Goal: Information Seeking & Learning: Learn about a topic

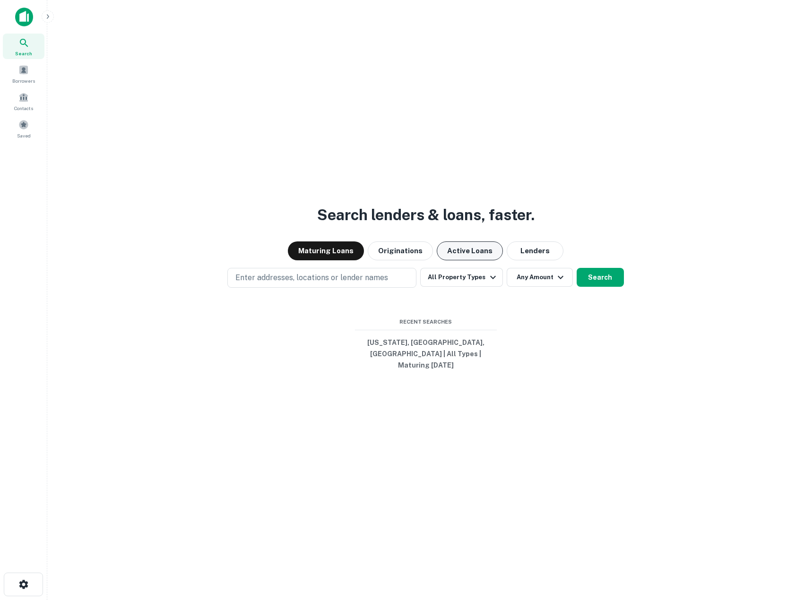
click at [474, 260] on button "Active Loans" at bounding box center [470, 251] width 66 height 19
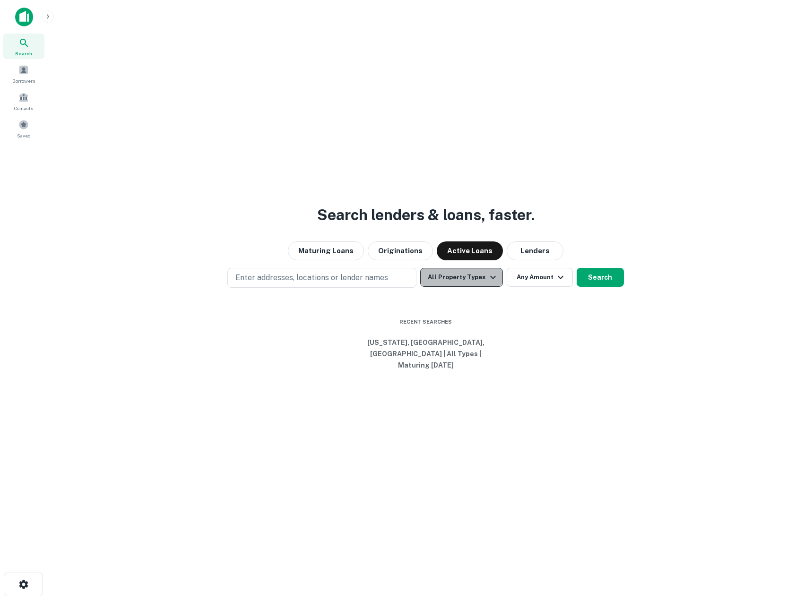
click at [492, 277] on button "All Property Types" at bounding box center [461, 277] width 82 height 19
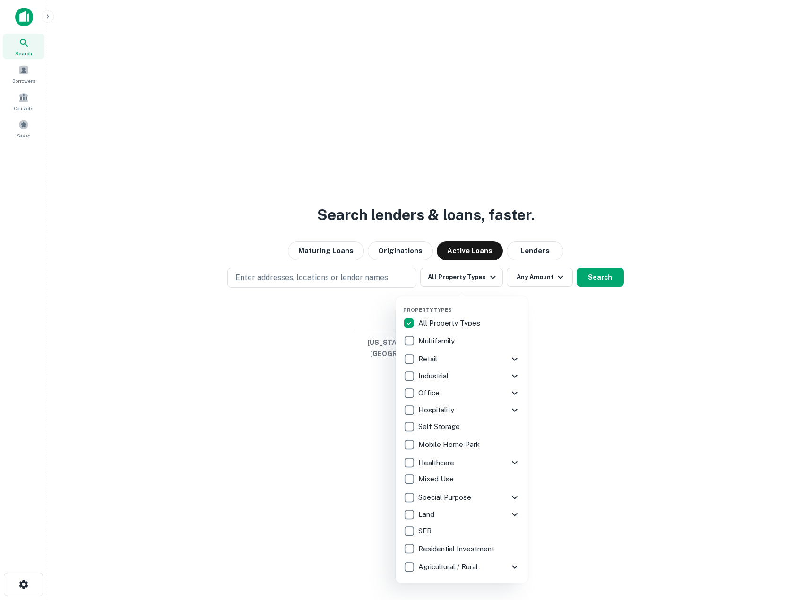
click at [285, 283] on div at bounding box center [406, 300] width 812 height 600
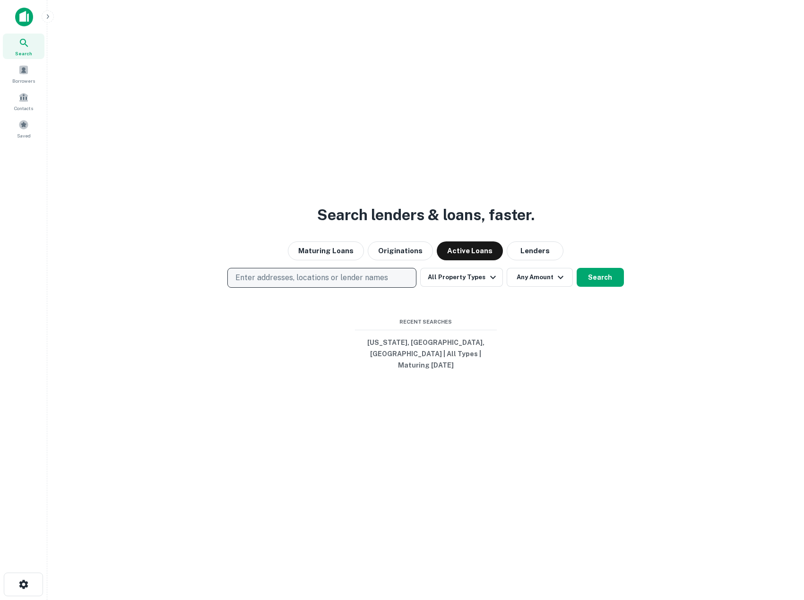
click at [341, 284] on p "Enter addresses, locations or lender names" at bounding box center [311, 277] width 153 height 11
type input "**********"
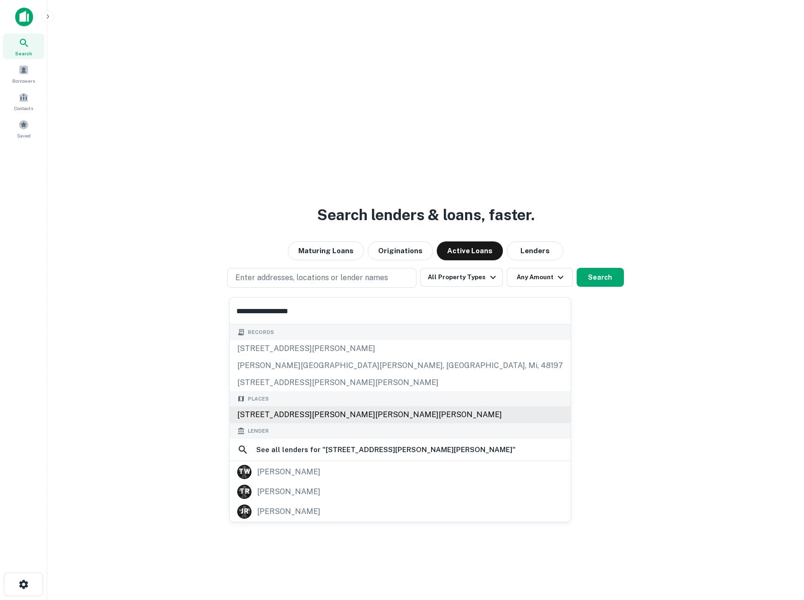
click at [365, 418] on div "187 Tuttle Hill Rd, Livingston Manor, NY, USA" at bounding box center [400, 414] width 341 height 17
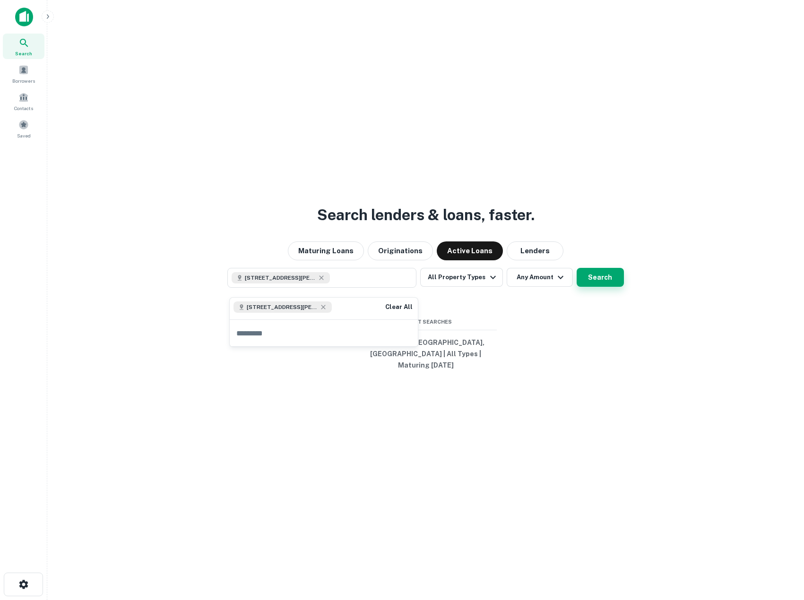
click at [611, 287] on button "Search" at bounding box center [600, 277] width 47 height 19
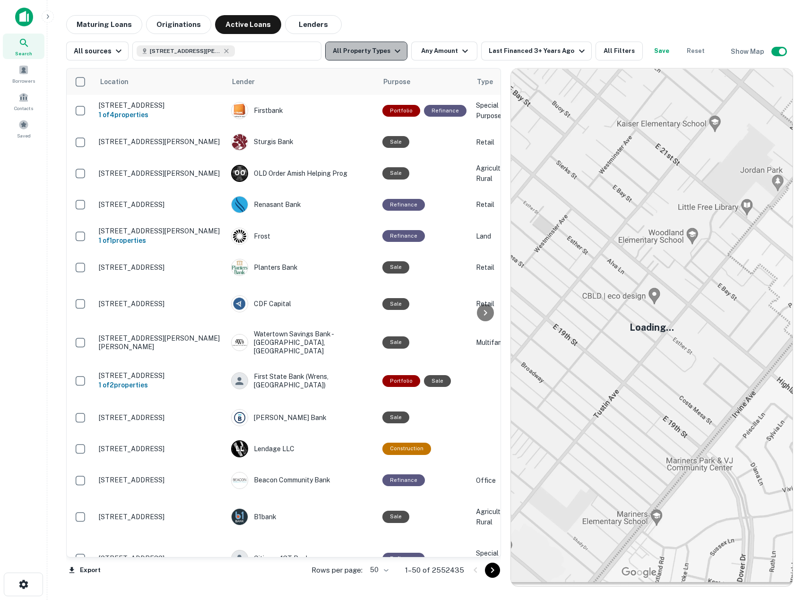
click at [395, 52] on icon "button" at bounding box center [398, 51] width 6 height 3
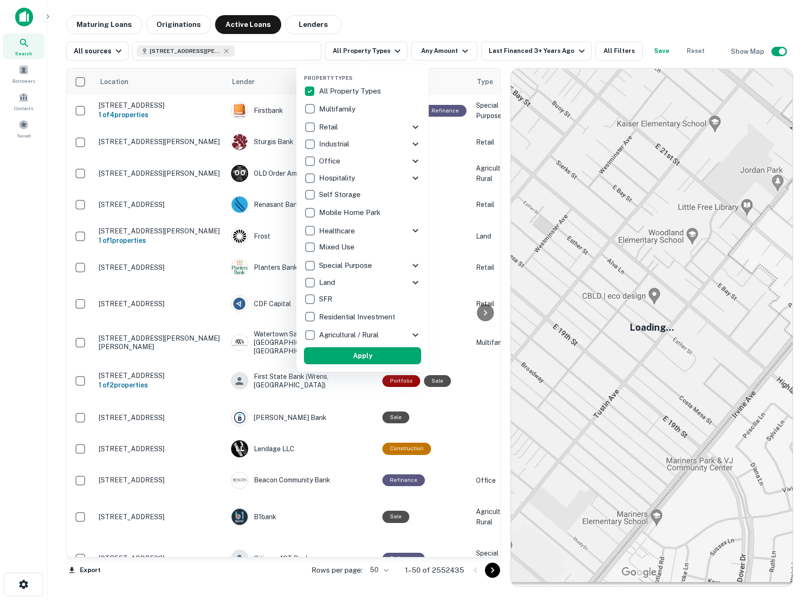
click at [351, 319] on p "Residential Investment" at bounding box center [358, 316] width 78 height 11
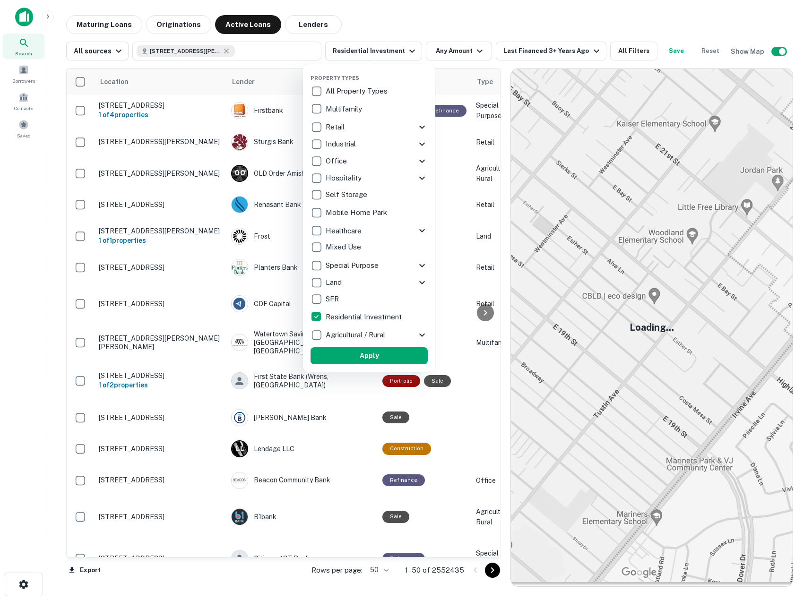
click at [344, 356] on button "Apply" at bounding box center [369, 355] width 117 height 17
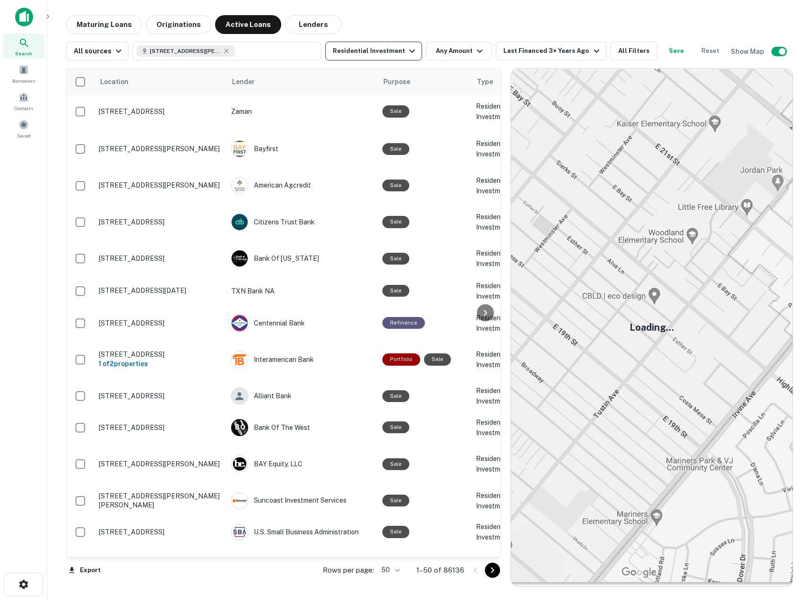
click at [414, 51] on button "Residential Investment" at bounding box center [373, 51] width 97 height 19
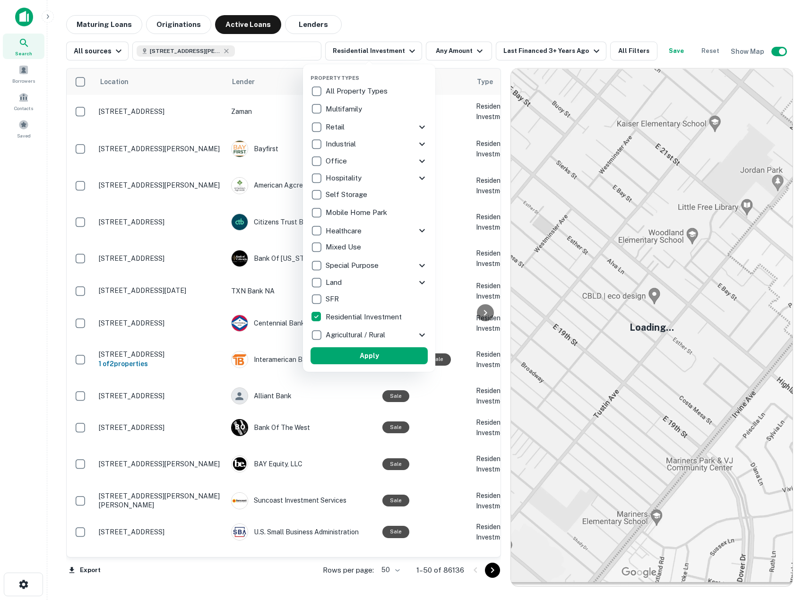
click at [366, 89] on p "All Property Types" at bounding box center [358, 91] width 64 height 11
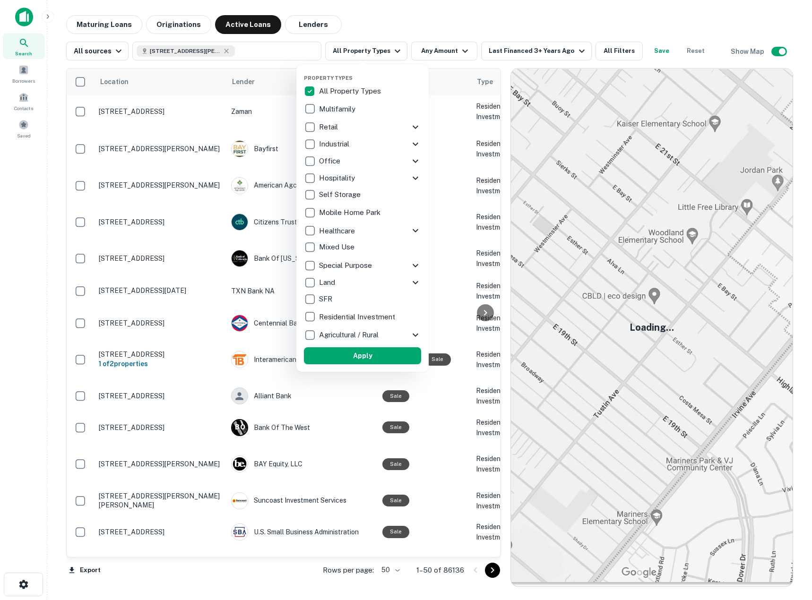
click at [367, 354] on button "Apply" at bounding box center [362, 355] width 117 height 17
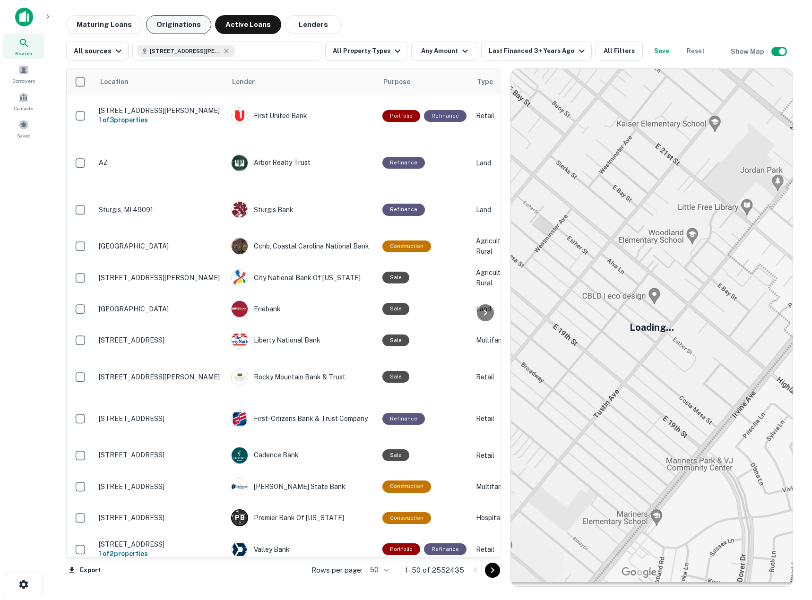
click at [165, 26] on button "Originations" at bounding box center [178, 24] width 65 height 19
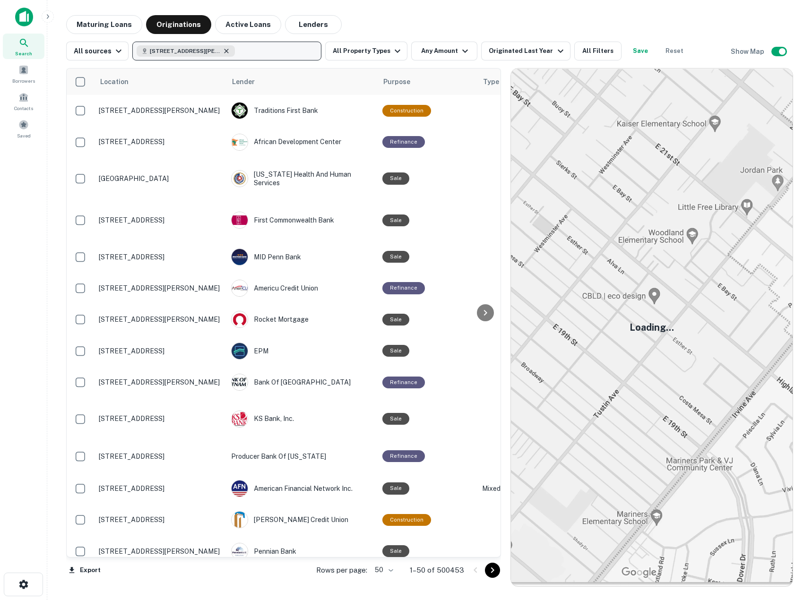
click at [226, 49] on icon "button" at bounding box center [227, 51] width 8 height 8
click at [150, 48] on p "Enter addresses, locations or lender names" at bounding box center [216, 50] width 153 height 11
click at [128, 26] on button "Maturing Loans" at bounding box center [104, 24] width 76 height 19
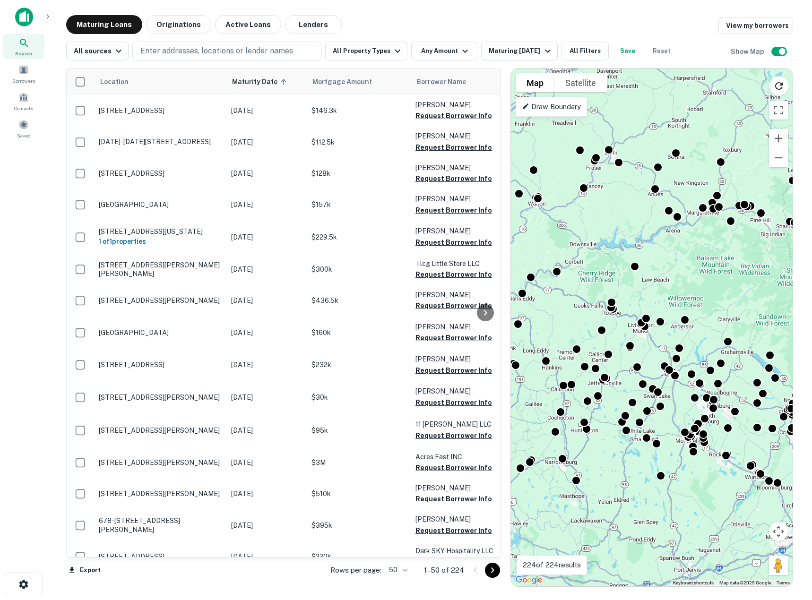
drag, startPoint x: 611, startPoint y: 344, endPoint x: 645, endPoint y: 344, distance: 33.6
click at [645, 344] on div "To activate drag with keyboard, press Alt + Enter. Once in keyboard drag state,…" at bounding box center [652, 328] width 282 height 518
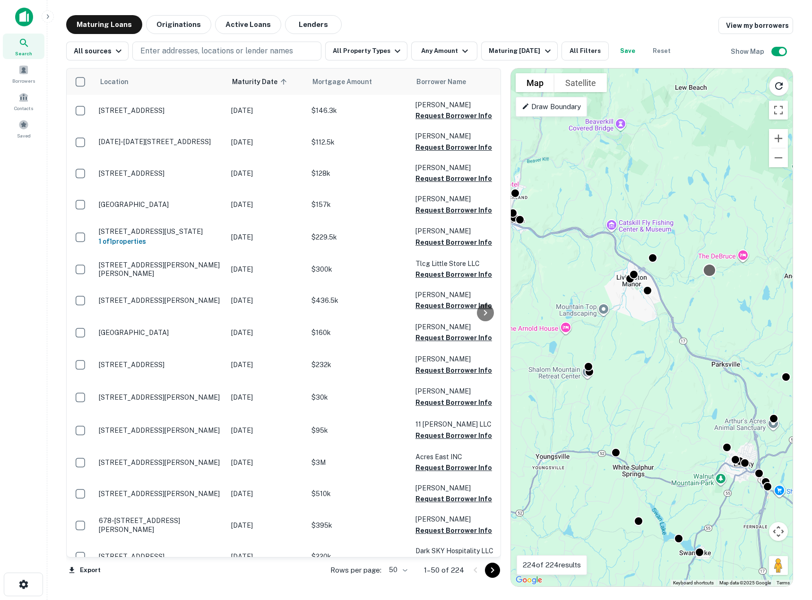
click at [708, 276] on div at bounding box center [710, 271] width 14 height 14
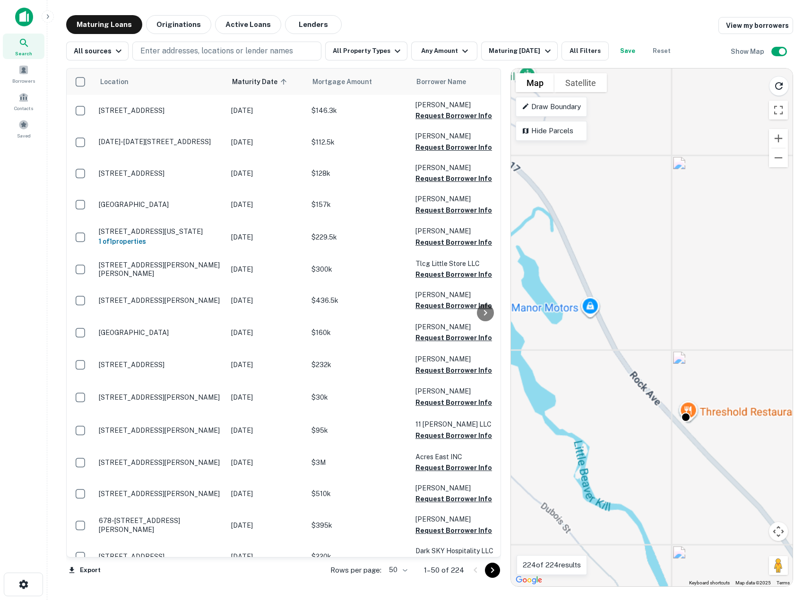
drag, startPoint x: 682, startPoint y: 484, endPoint x: 552, endPoint y: 400, distance: 154.6
click at [549, 399] on div "To navigate, press the arrow keys. To activate drag with keyboard, press Alt + …" at bounding box center [652, 328] width 282 height 518
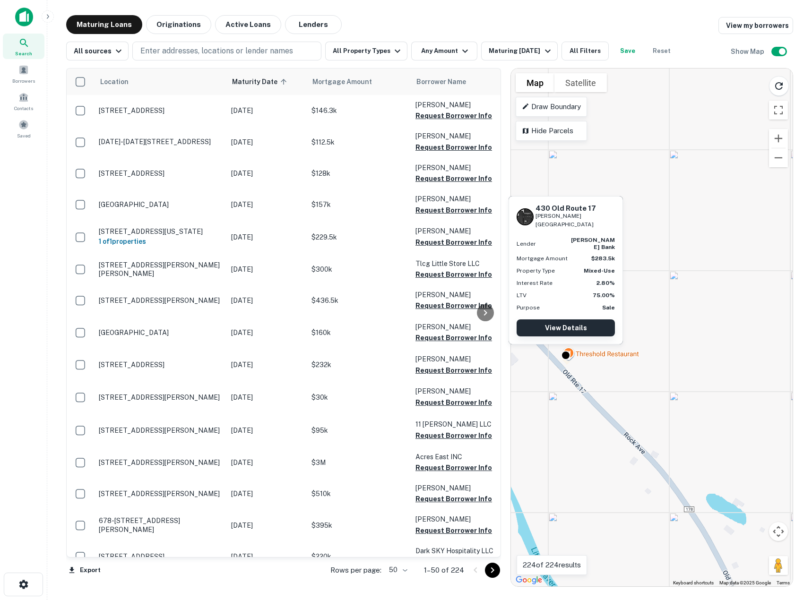
click at [565, 329] on link "View Details" at bounding box center [566, 327] width 98 height 17
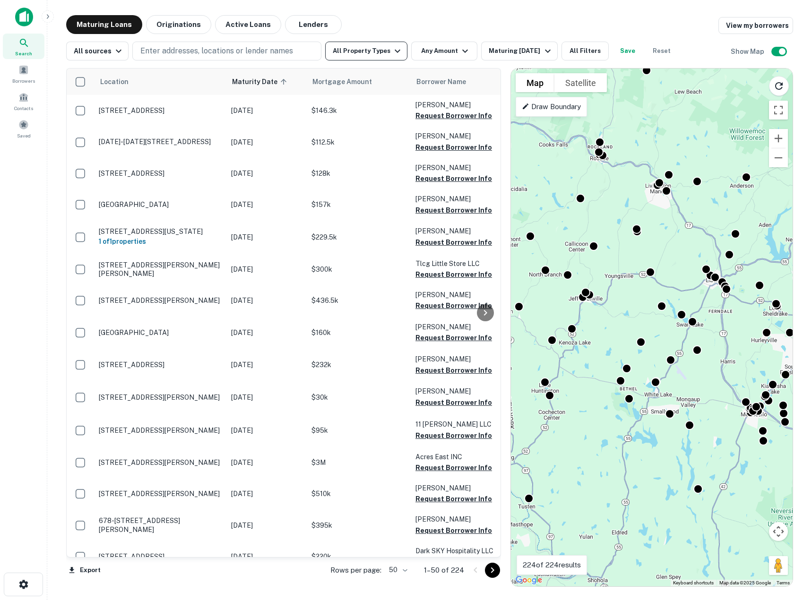
click at [359, 52] on button "All Property Types" at bounding box center [366, 51] width 82 height 19
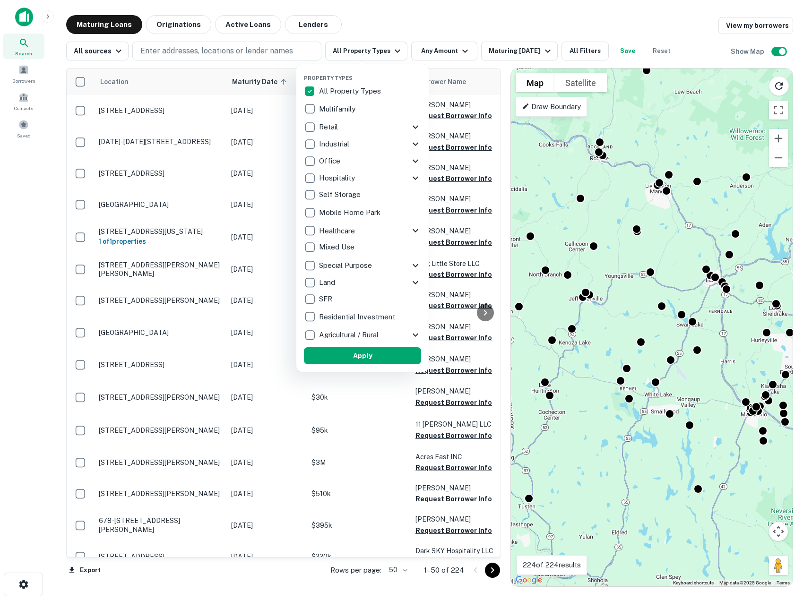
click at [340, 180] on p "Hospitality" at bounding box center [338, 178] width 38 height 11
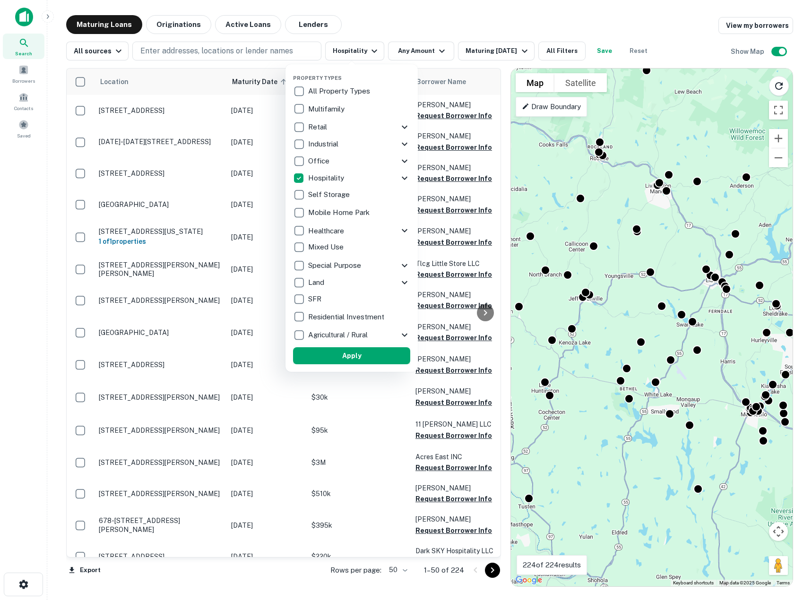
click at [346, 354] on button "Apply" at bounding box center [351, 355] width 117 height 17
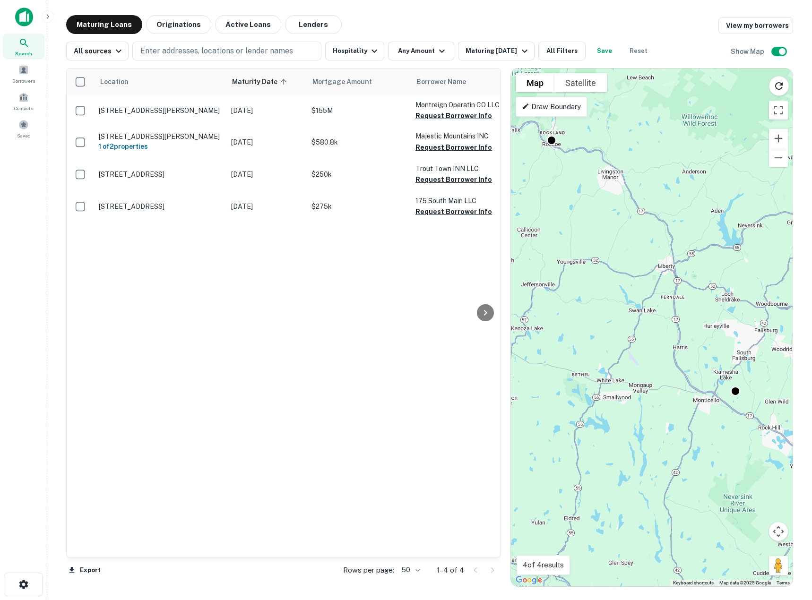
drag, startPoint x: 687, startPoint y: 348, endPoint x: 648, endPoint y: 336, distance: 40.2
click at [648, 336] on div "To activate drag with keyboard, press Alt + Enter. Once in keyboard drag state,…" at bounding box center [652, 328] width 282 height 518
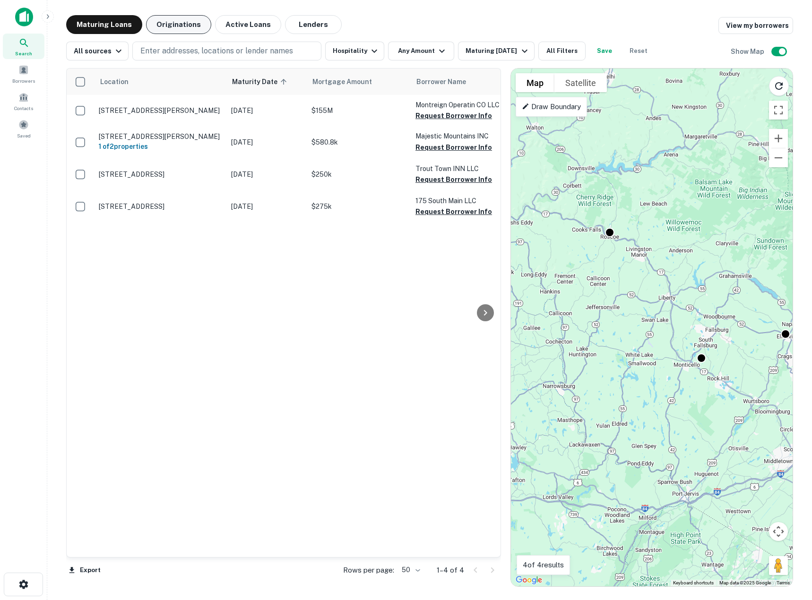
click at [173, 25] on button "Originations" at bounding box center [178, 24] width 65 height 19
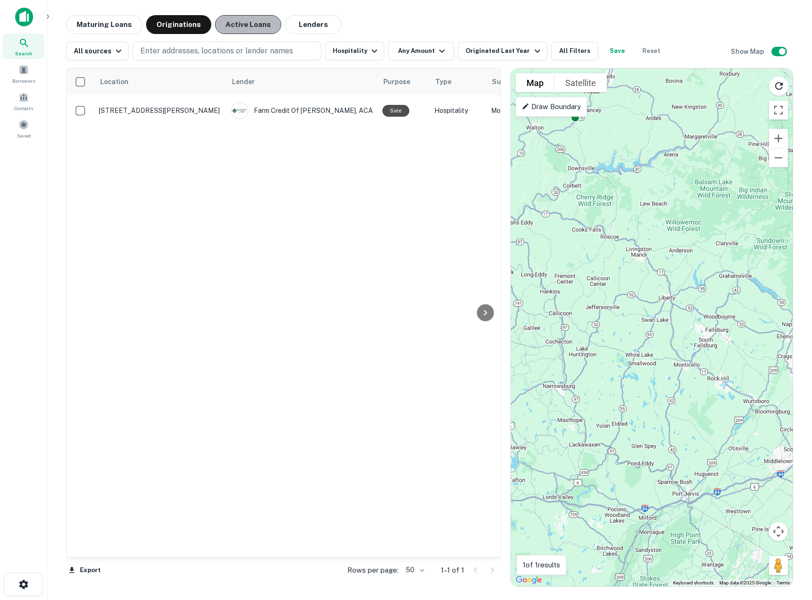
click at [256, 26] on button "Active Loans" at bounding box center [248, 24] width 66 height 19
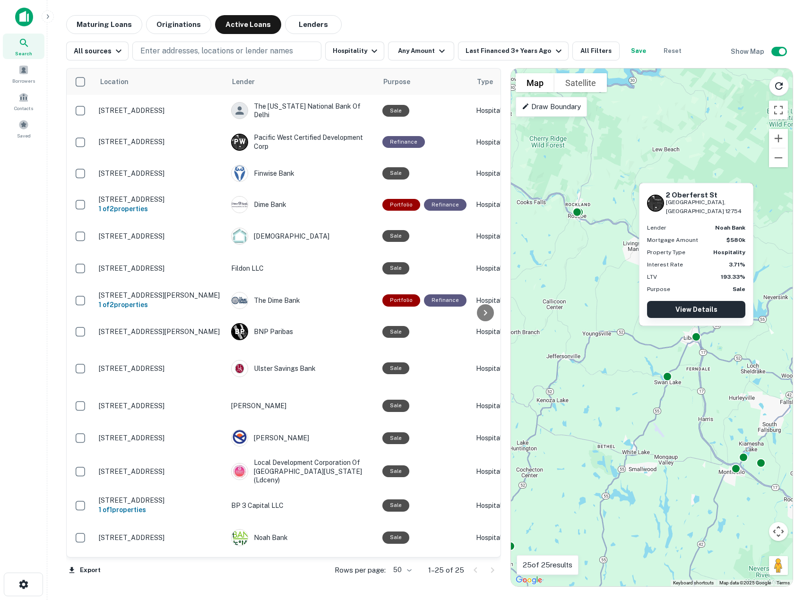
click at [703, 309] on link "View Details" at bounding box center [696, 309] width 98 height 17
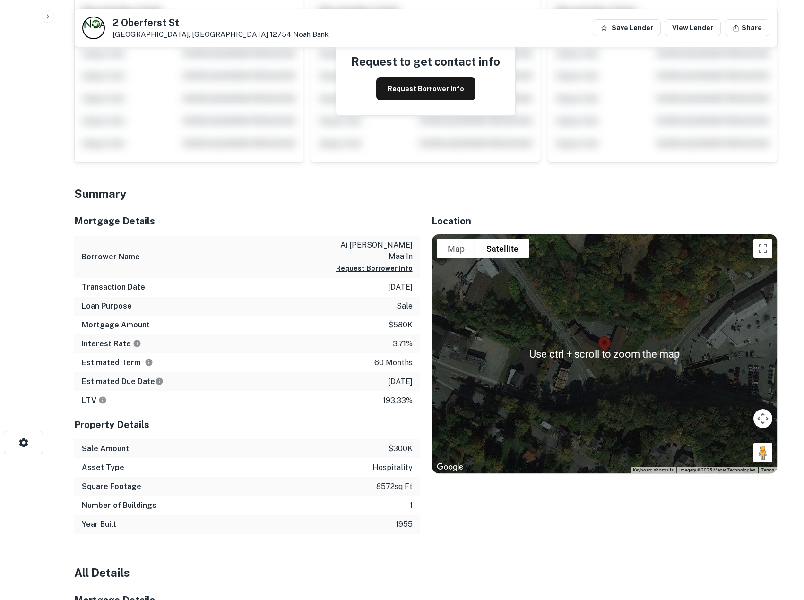
scroll to position [236, 0]
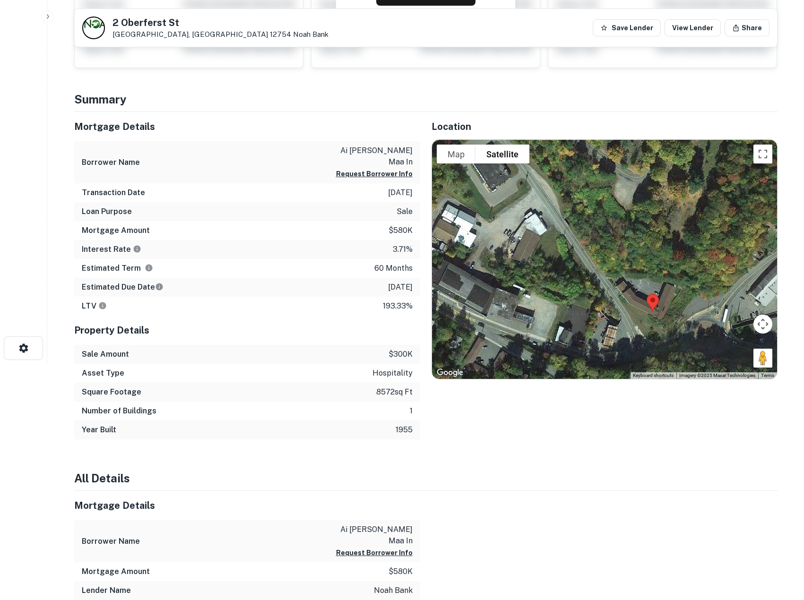
drag, startPoint x: 614, startPoint y: 311, endPoint x: 661, endPoint y: 368, distance: 73.2
click at [663, 370] on div at bounding box center [604, 259] width 345 height 239
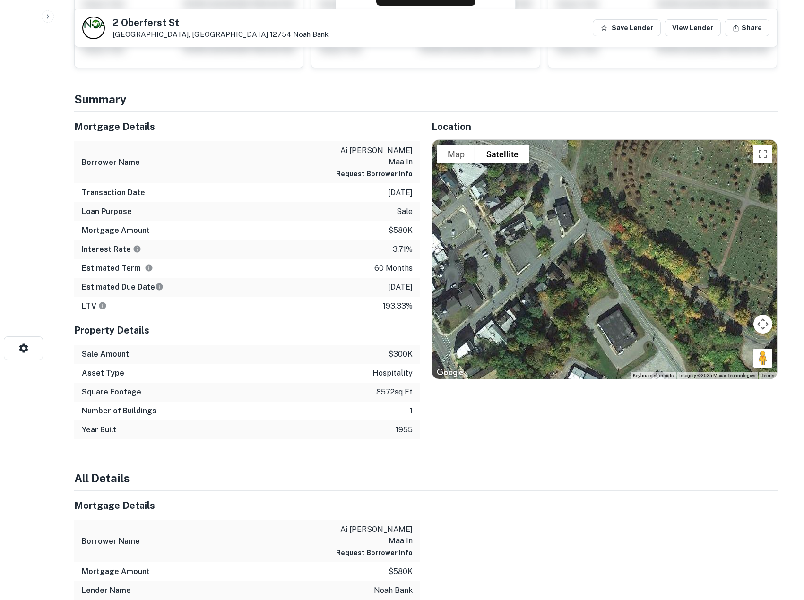
drag, startPoint x: 565, startPoint y: 261, endPoint x: 692, endPoint y: 418, distance: 201.6
click at [692, 418] on div "Location To navigate the map with touch gestures double-tap and hold your finge…" at bounding box center [598, 276] width 357 height 328
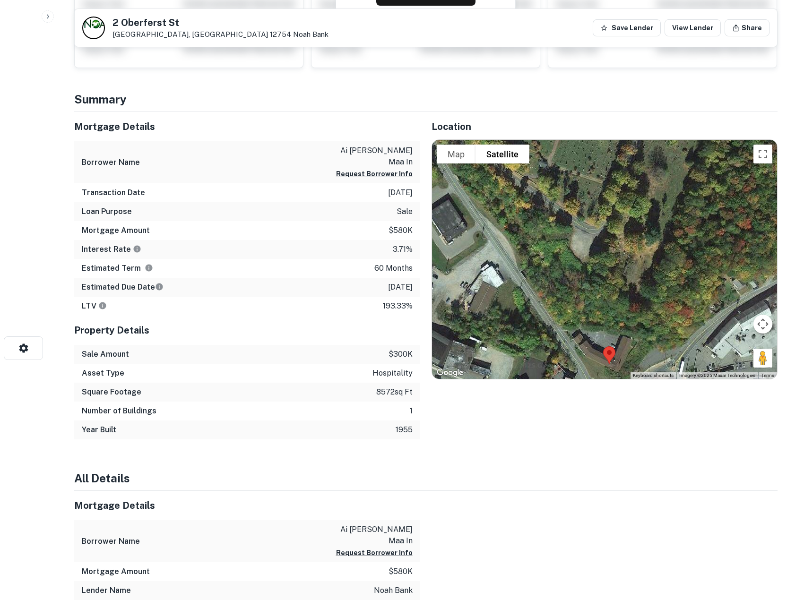
drag, startPoint x: 644, startPoint y: 285, endPoint x: 470, endPoint y: 168, distance: 209.9
click at [470, 168] on div at bounding box center [604, 259] width 345 height 239
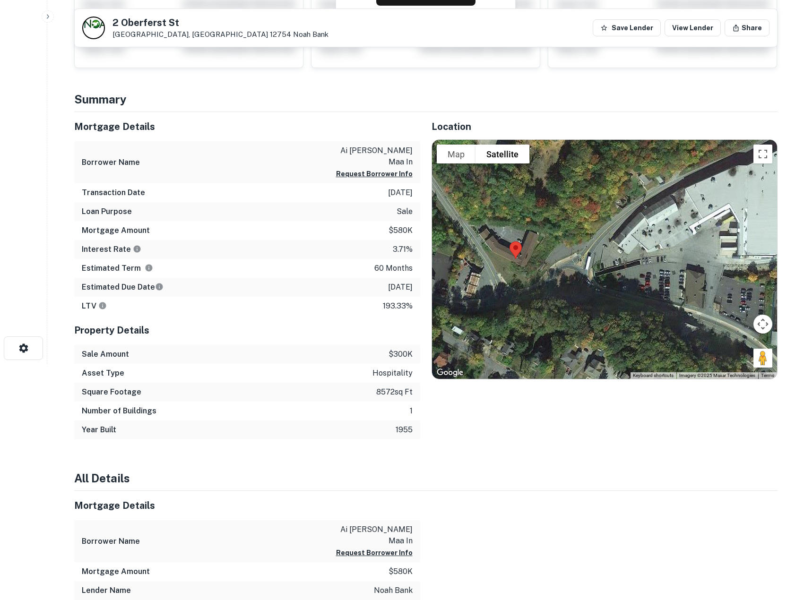
drag, startPoint x: 674, startPoint y: 281, endPoint x: 574, endPoint y: 186, distance: 138.4
click at [574, 186] on div at bounding box center [604, 259] width 345 height 239
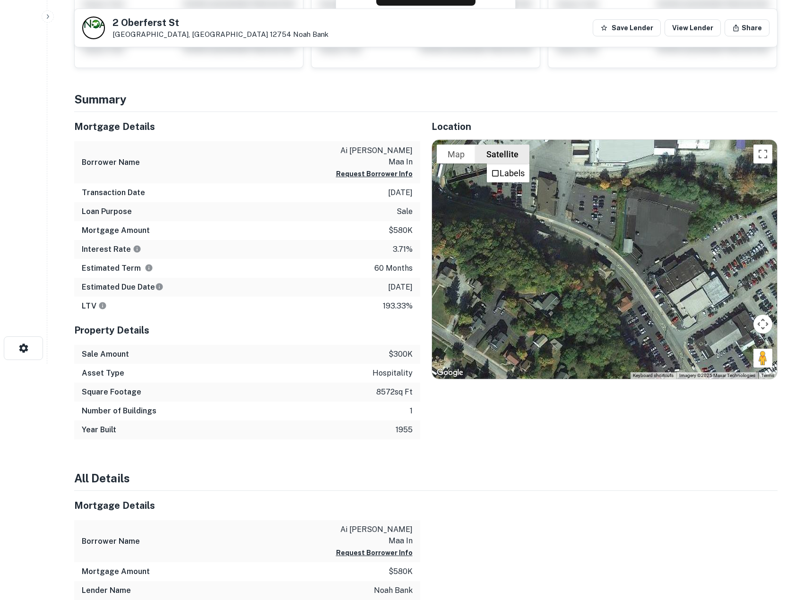
drag, startPoint x: 652, startPoint y: 245, endPoint x: 511, endPoint y: 157, distance: 166.4
click at [511, 157] on div "Use ctrl + scroll to zoom the map Map Terrain Satellite Labels Keyboard shortcu…" at bounding box center [604, 259] width 345 height 239
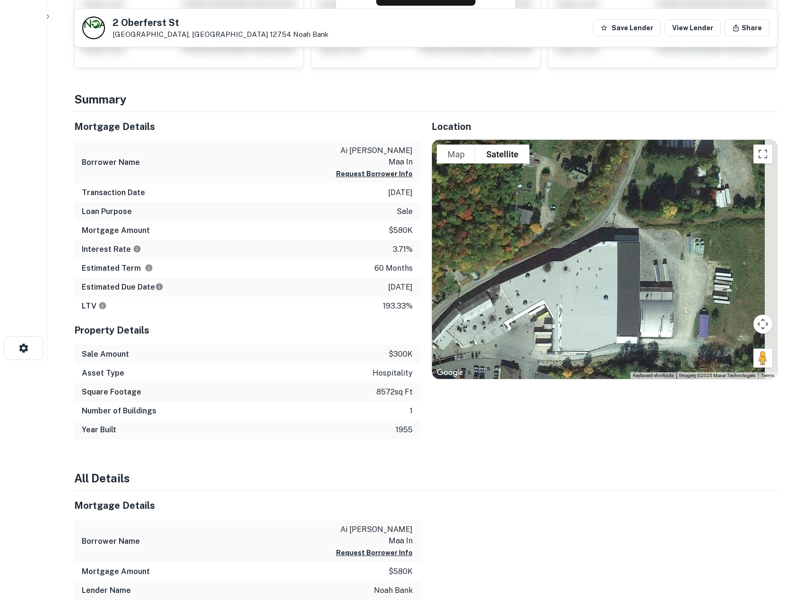
drag, startPoint x: 587, startPoint y: 288, endPoint x: 537, endPoint y: 483, distance: 201.2
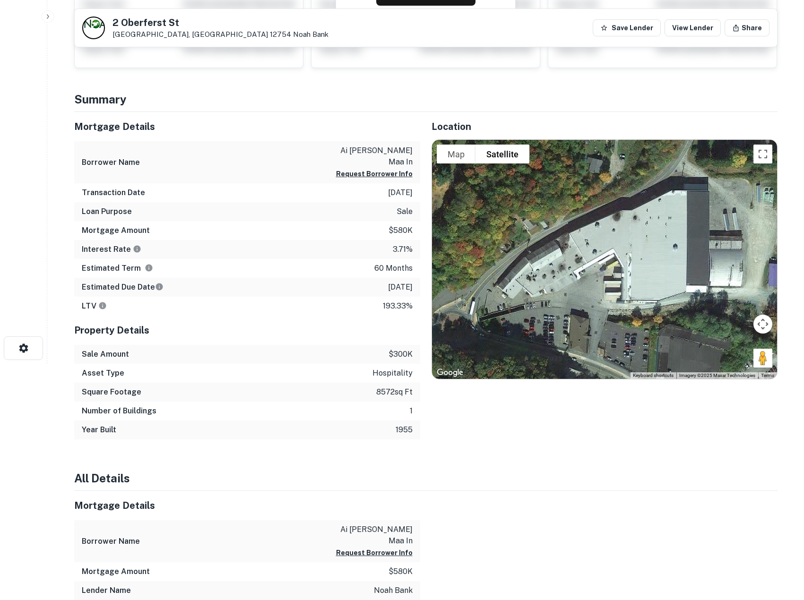
drag, startPoint x: 625, startPoint y: 319, endPoint x: 705, endPoint y: 248, distance: 106.8
click at [705, 248] on div at bounding box center [604, 259] width 345 height 239
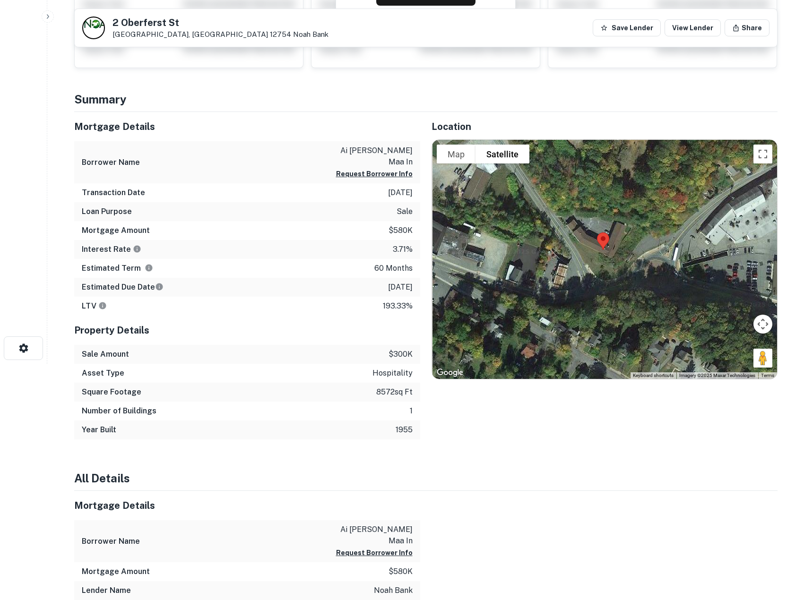
drag, startPoint x: 584, startPoint y: 281, endPoint x: 788, endPoint y: 227, distance: 211.2
click at [788, 227] on div "Back to search 2 Oberferst St Liberty, NY 12754 Noah Bank Save Lender View Lend…" at bounding box center [426, 589] width 726 height 1620
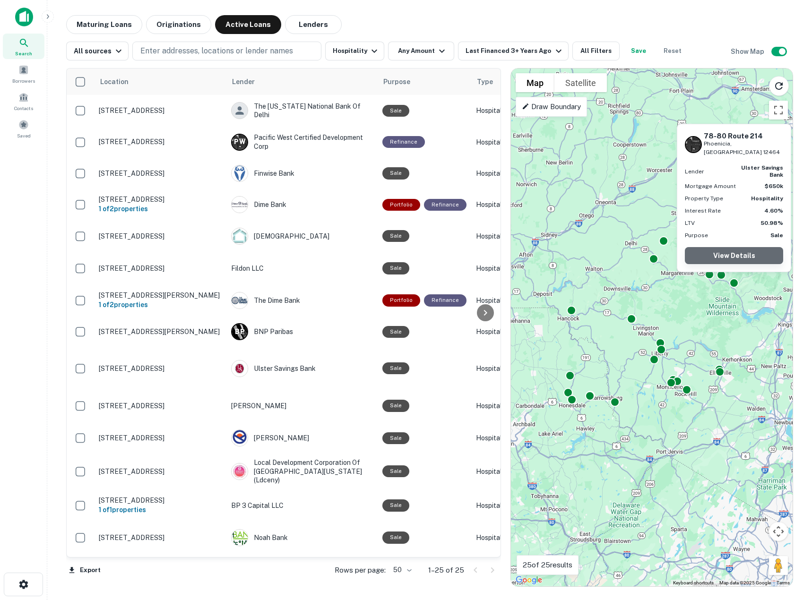
click at [735, 257] on link "View Details" at bounding box center [734, 255] width 98 height 17
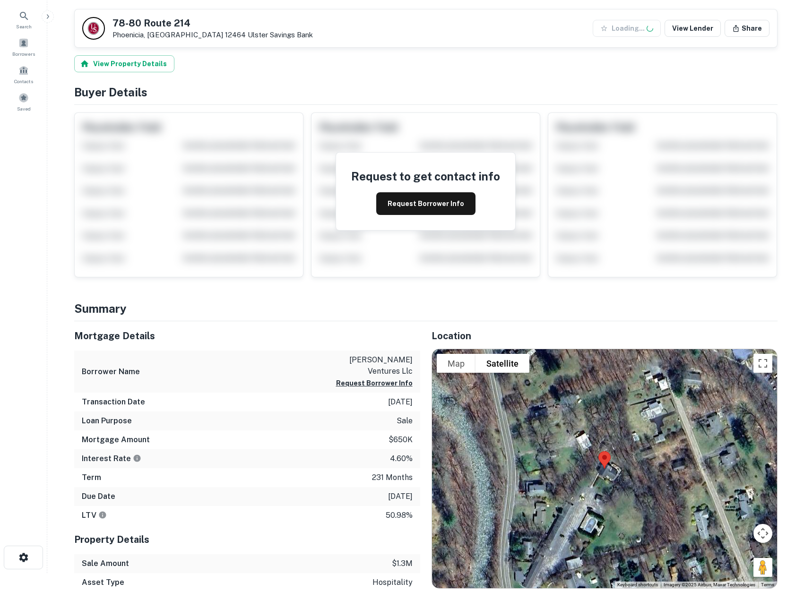
scroll to position [142, 0]
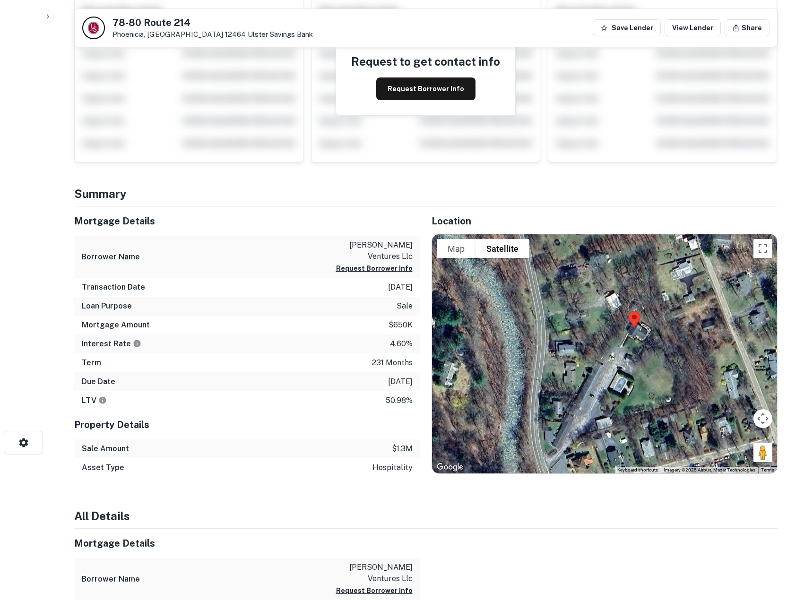
drag, startPoint x: 590, startPoint y: 391, endPoint x: 622, endPoint y: 363, distance: 41.9
click at [622, 363] on div at bounding box center [604, 353] width 345 height 239
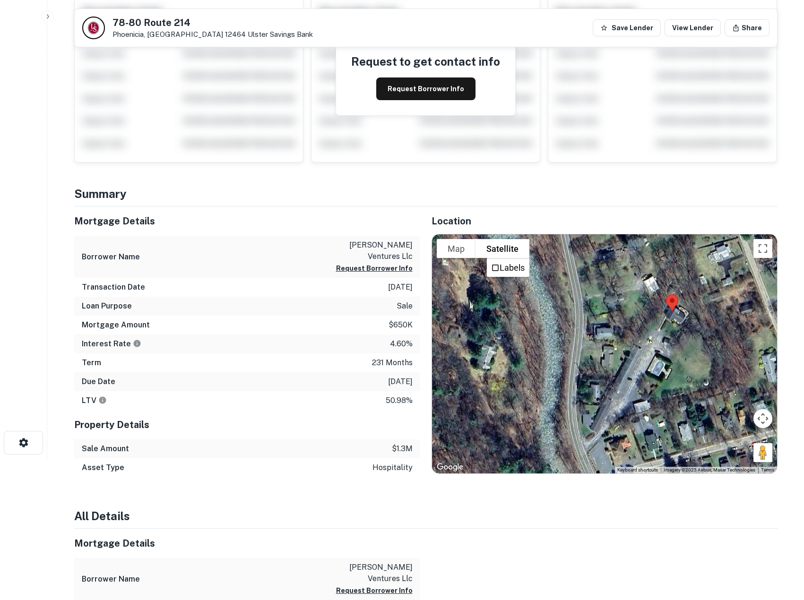
drag, startPoint x: 564, startPoint y: 378, endPoint x: 568, endPoint y: 367, distance: 12.1
click at [596, 389] on div at bounding box center [604, 353] width 345 height 239
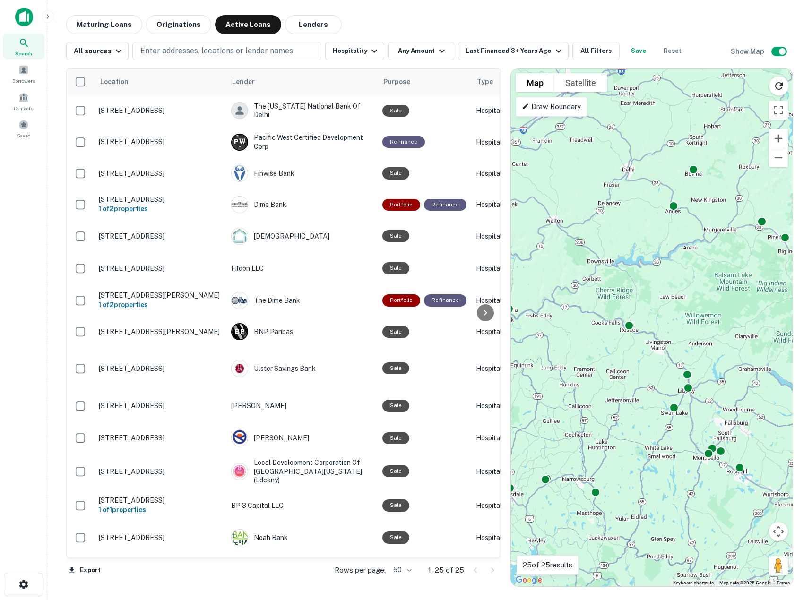
drag, startPoint x: 625, startPoint y: 298, endPoint x: 661, endPoint y: 378, distance: 87.3
click at [661, 378] on div "To activate drag with keyboard, press Alt + Enter. Once in keyboard drag state,…" at bounding box center [652, 328] width 282 height 518
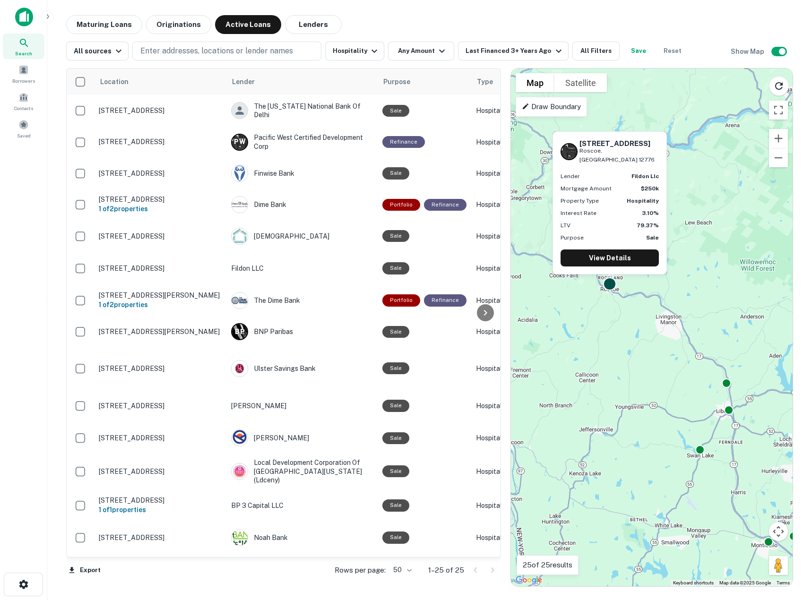
click at [609, 282] on div at bounding box center [610, 284] width 14 height 14
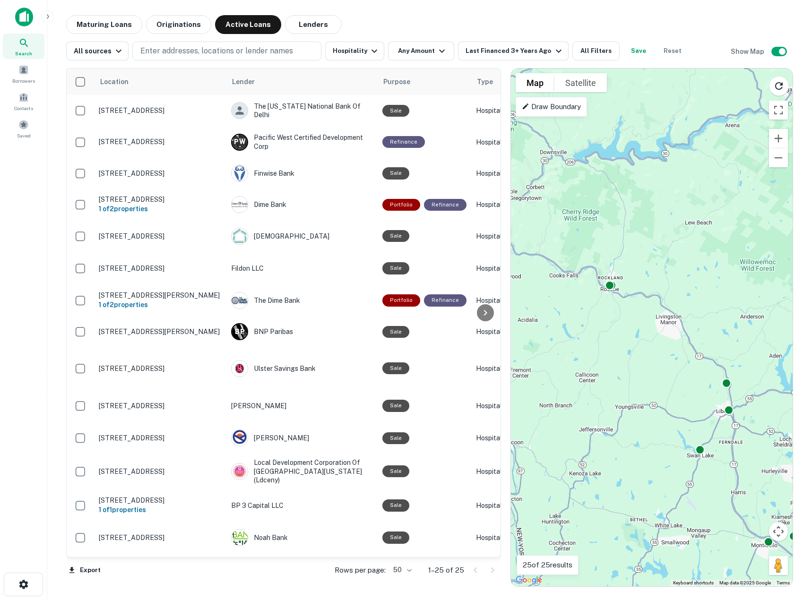
click at [614, 287] on div at bounding box center [609, 285] width 9 height 9
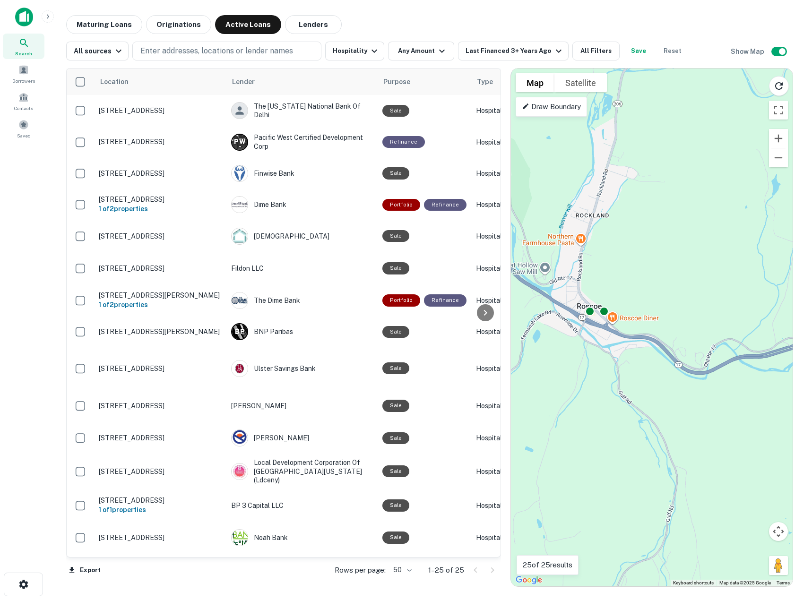
drag, startPoint x: 607, startPoint y: 296, endPoint x: 654, endPoint y: 333, distance: 59.6
click at [654, 333] on div "To activate drag with keyboard, press Alt + Enter. Once in keyboard drag state,…" at bounding box center [652, 328] width 282 height 518
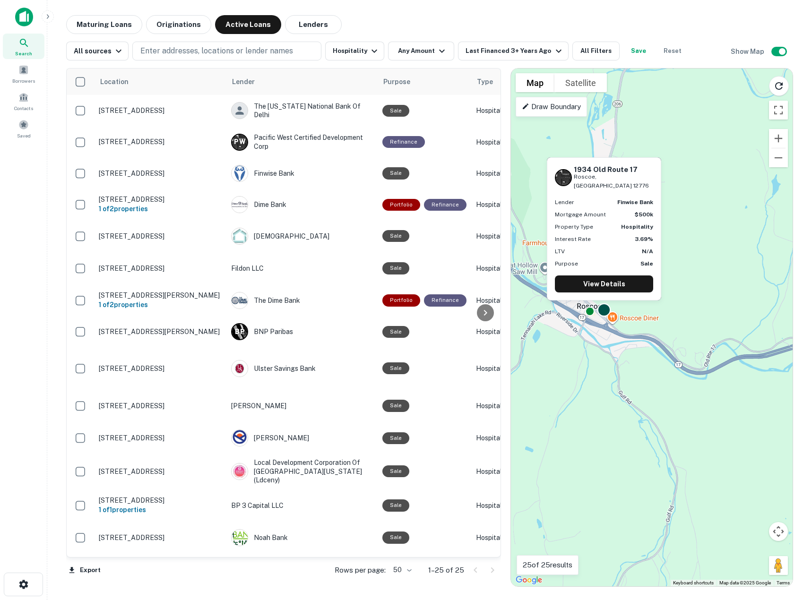
click at [601, 308] on div at bounding box center [604, 310] width 14 height 14
click at [609, 285] on link "View Details" at bounding box center [604, 284] width 98 height 17
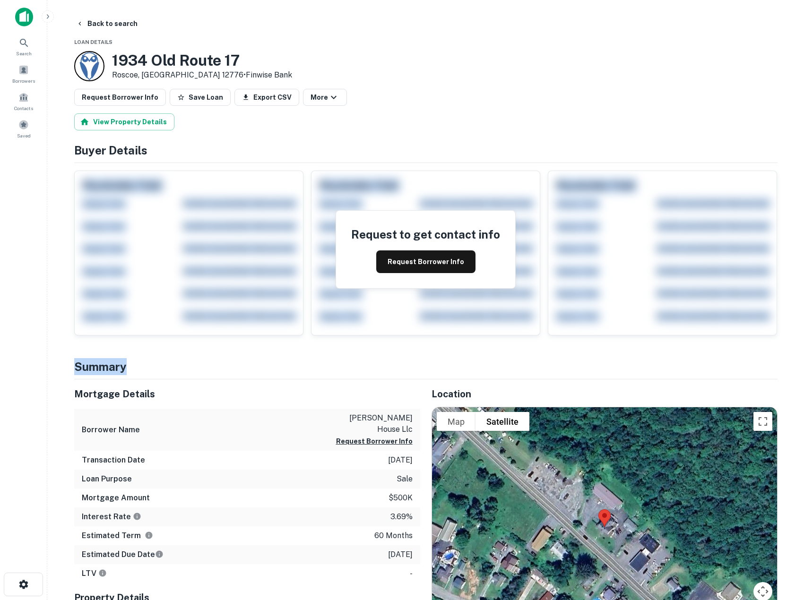
drag, startPoint x: 660, startPoint y: 362, endPoint x: 597, endPoint y: 210, distance: 164.2
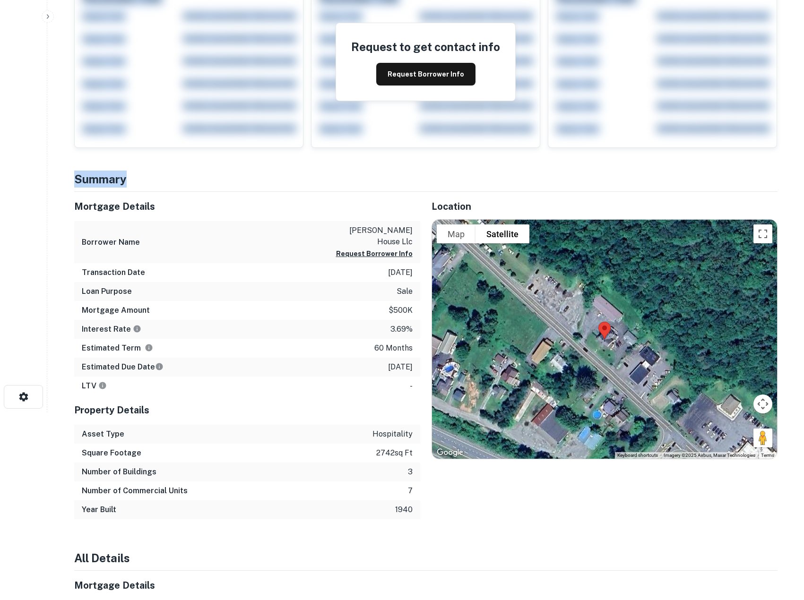
scroll to position [236, 0]
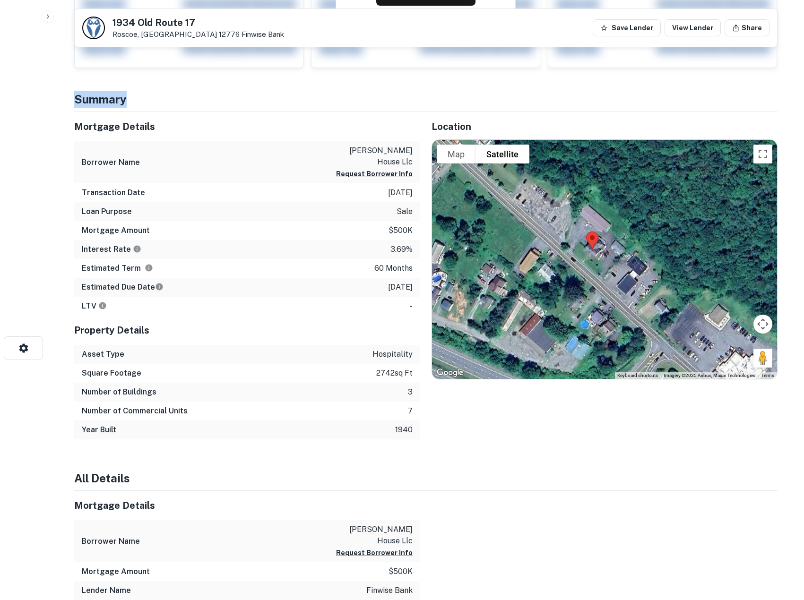
drag, startPoint x: 607, startPoint y: 322, endPoint x: 599, endPoint y: 317, distance: 10.0
click at [599, 317] on div at bounding box center [604, 259] width 345 height 239
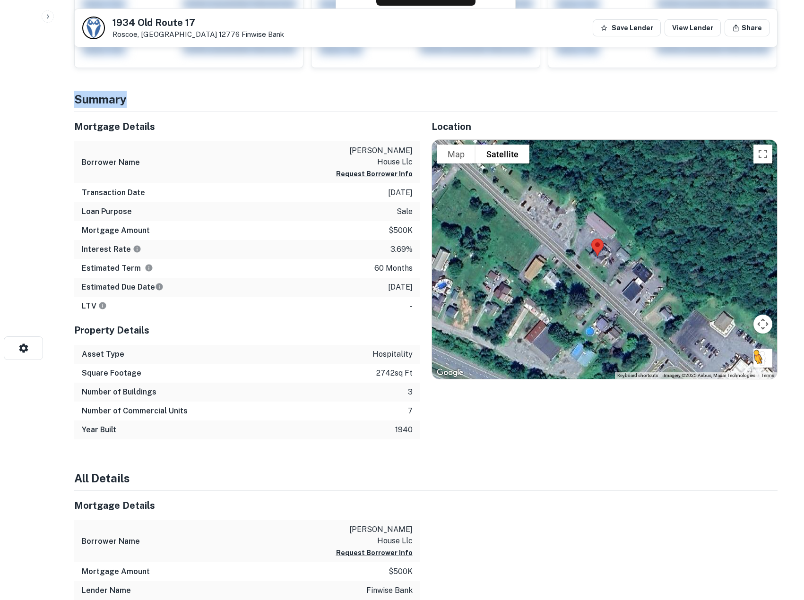
click at [760, 354] on button "Drag Pegman onto the map to open Street View" at bounding box center [762, 358] width 19 height 19
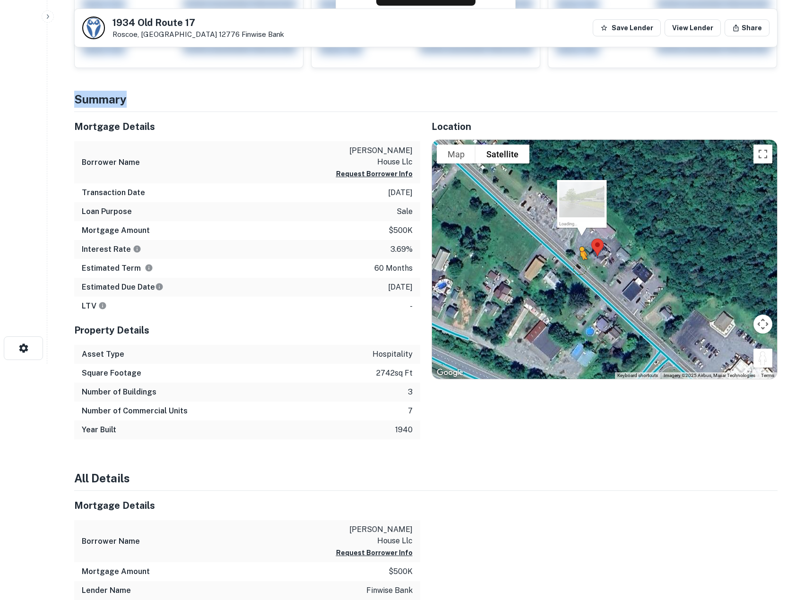
drag, startPoint x: 762, startPoint y: 355, endPoint x: 579, endPoint y: 269, distance: 202.1
click at [579, 269] on div "To activate drag with keyboard, press Alt + Enter. Once in keyboard drag state,…" at bounding box center [604, 259] width 345 height 239
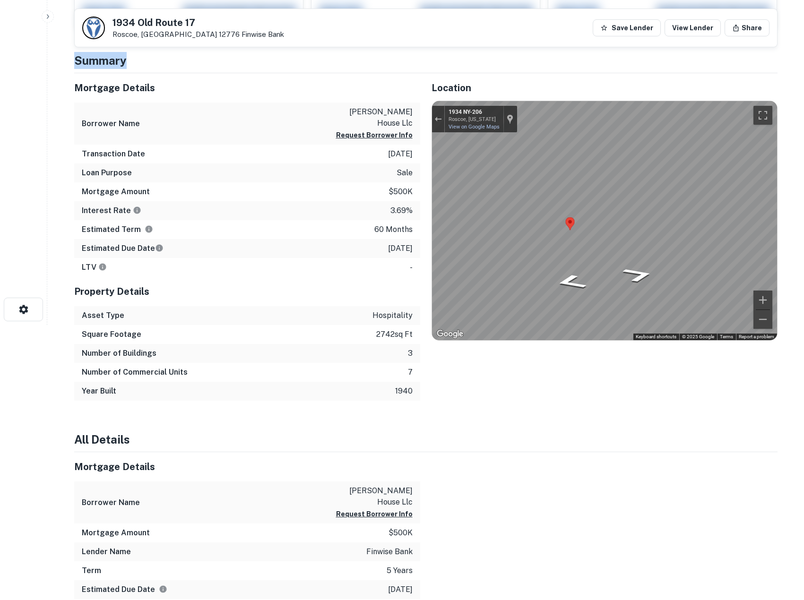
scroll to position [142, 0]
